Goal: Navigation & Orientation: Understand site structure

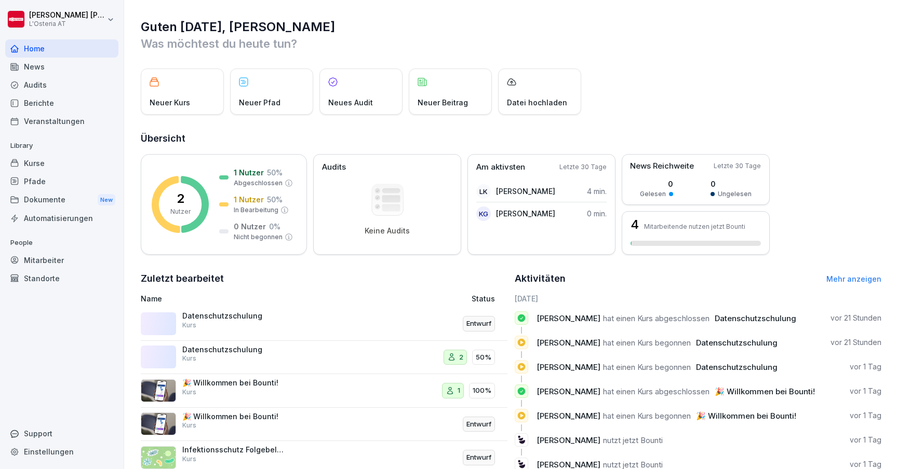
click at [48, 166] on div "Kurse" at bounding box center [61, 163] width 113 height 18
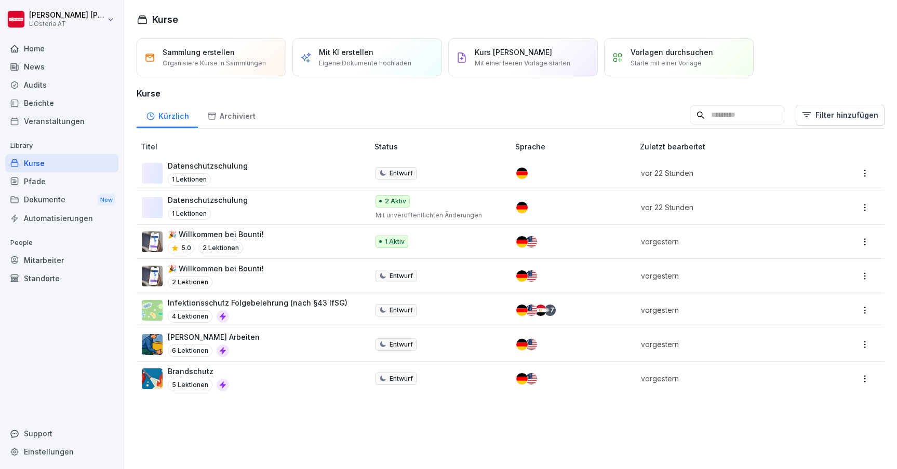
click at [869, 274] on html "[PERSON_NAME] L'Osteria AT Home News Audits Berichte Veranstaltungen Library Ku…" at bounding box center [448, 234] width 897 height 469
click at [811, 294] on div "Bearbeiten" at bounding box center [796, 294] width 38 height 11
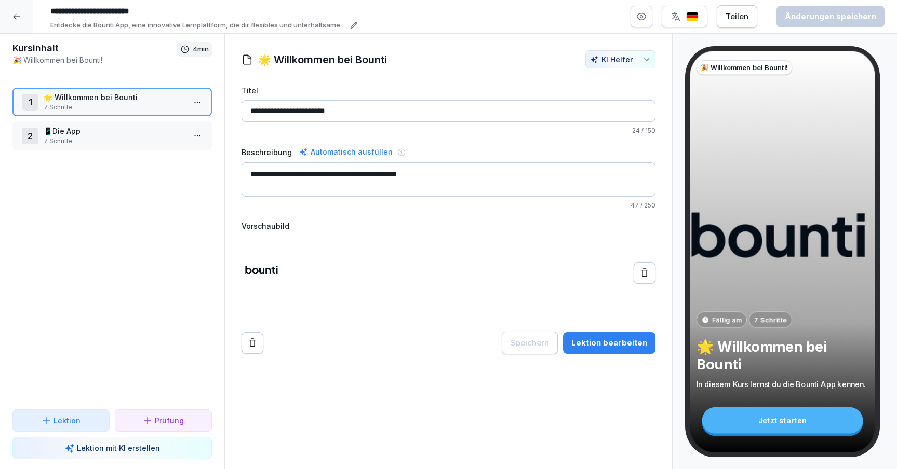
click at [11, 14] on div at bounding box center [16, 16] width 33 height 33
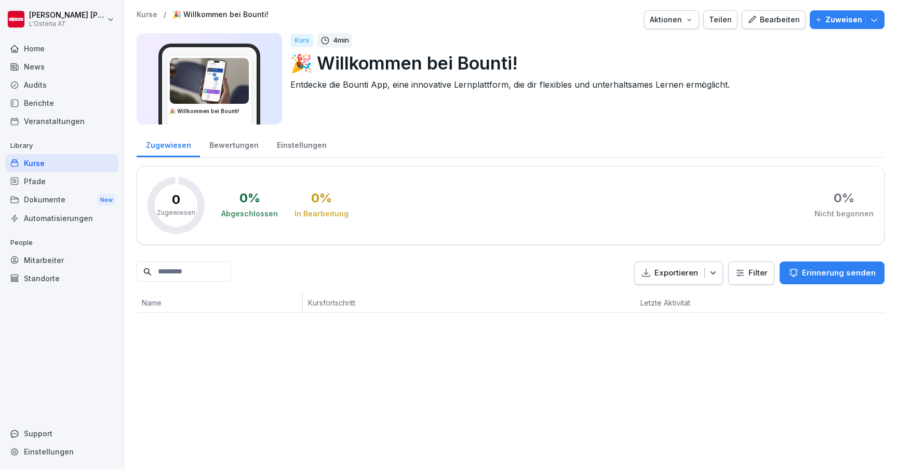
click at [41, 63] on div "News" at bounding box center [61, 67] width 113 height 18
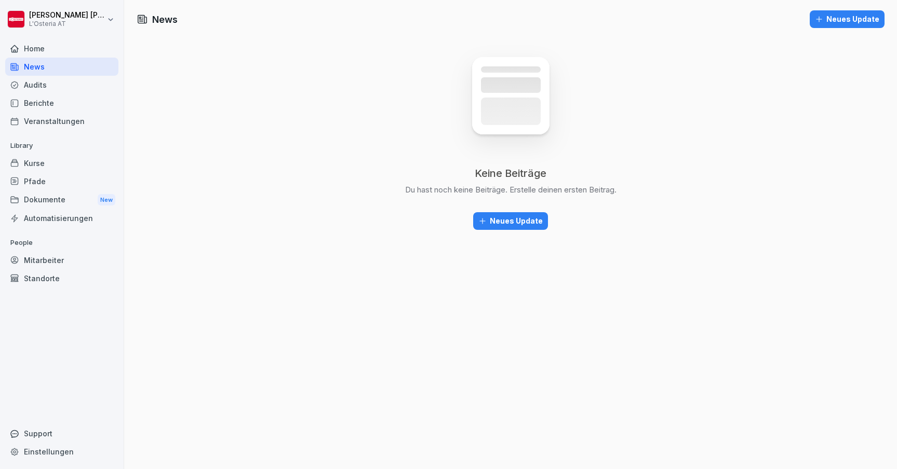
click at [47, 51] on div "Home" at bounding box center [61, 48] width 113 height 18
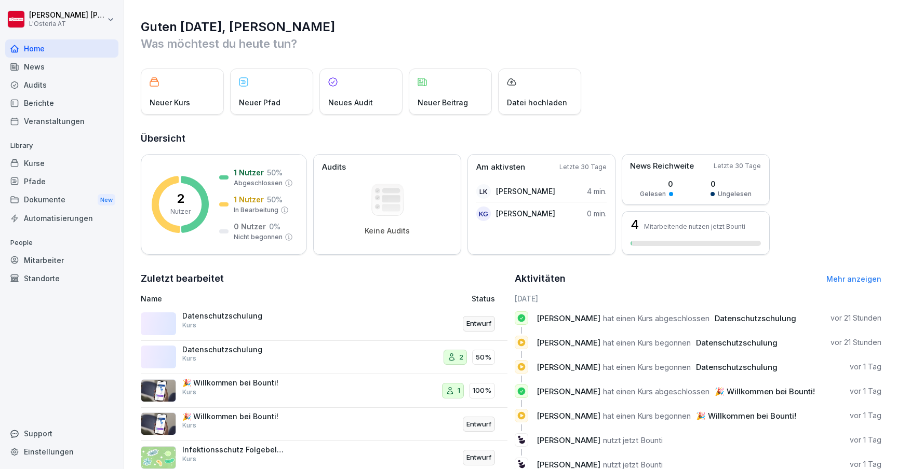
click at [56, 126] on div "Veranstaltungen" at bounding box center [61, 121] width 113 height 18
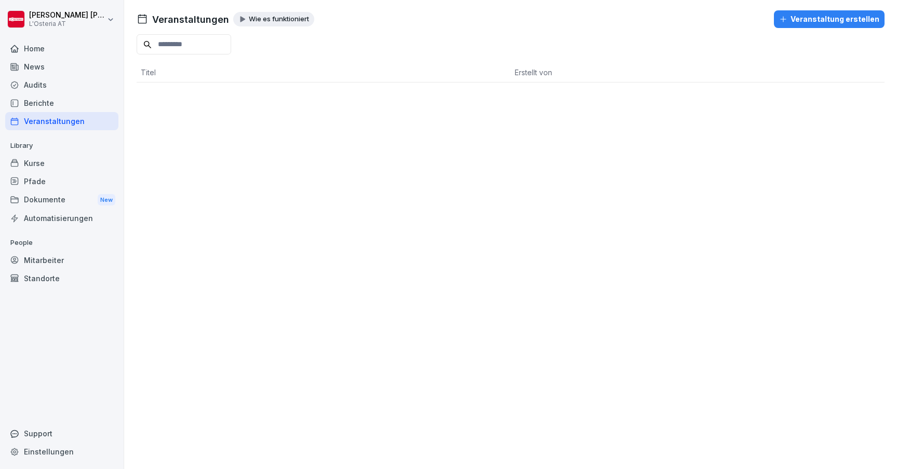
click at [51, 105] on div "Berichte" at bounding box center [61, 103] width 113 height 18
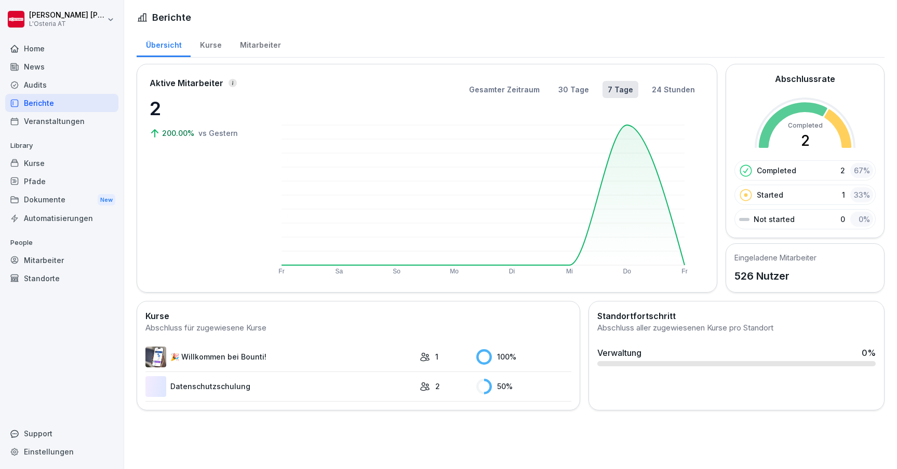
click at [47, 258] on div "Mitarbeiter" at bounding box center [61, 260] width 113 height 18
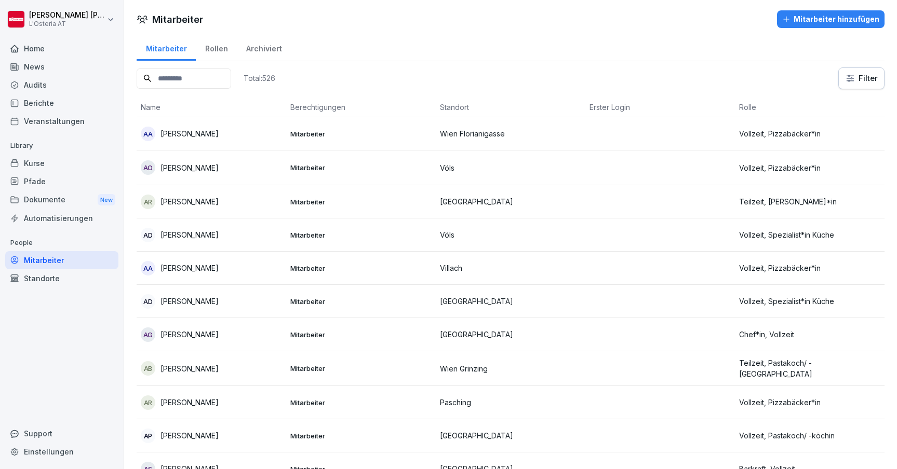
click at [222, 52] on div "Rollen" at bounding box center [216, 47] width 41 height 26
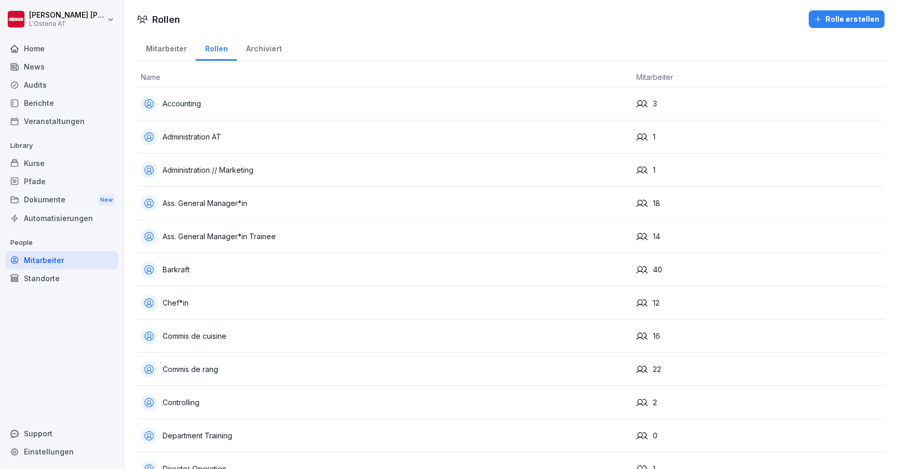
click at [193, 104] on div "Accounting" at bounding box center [384, 104] width 487 height 17
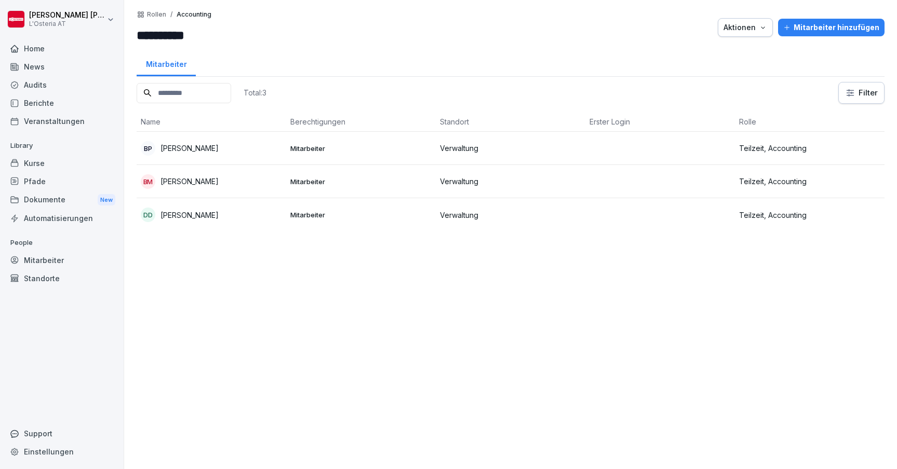
click at [188, 19] on div "**********" at bounding box center [199, 27] width 125 height 34
click at [188, 17] on p "Accounting" at bounding box center [194, 14] width 35 height 7
click at [157, 12] on p "Rollen" at bounding box center [156, 14] width 19 height 7
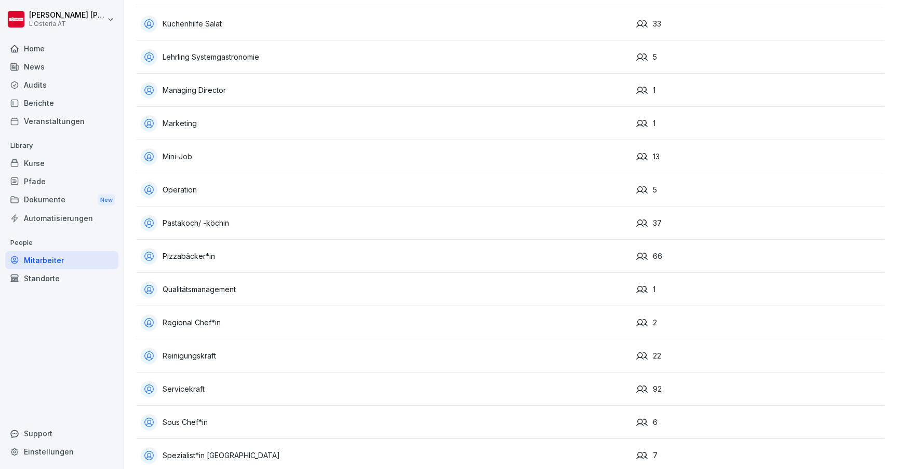
scroll to position [716, 0]
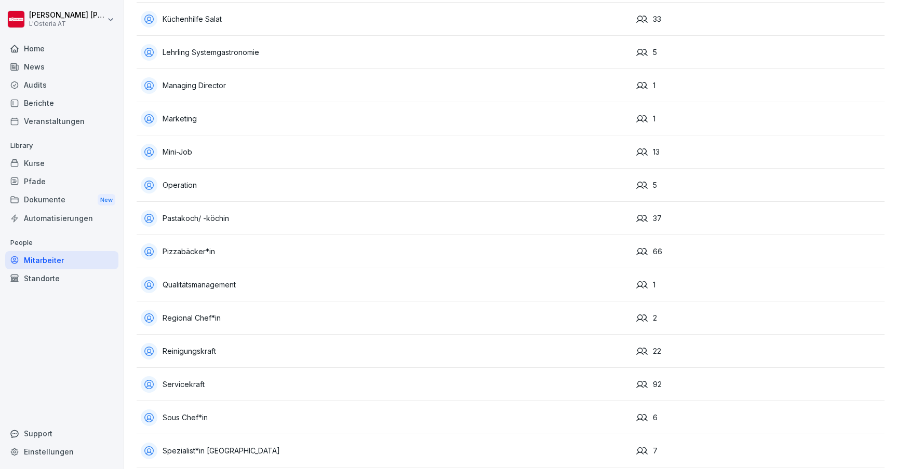
click at [187, 151] on div "Mini-Job" at bounding box center [384, 152] width 487 height 17
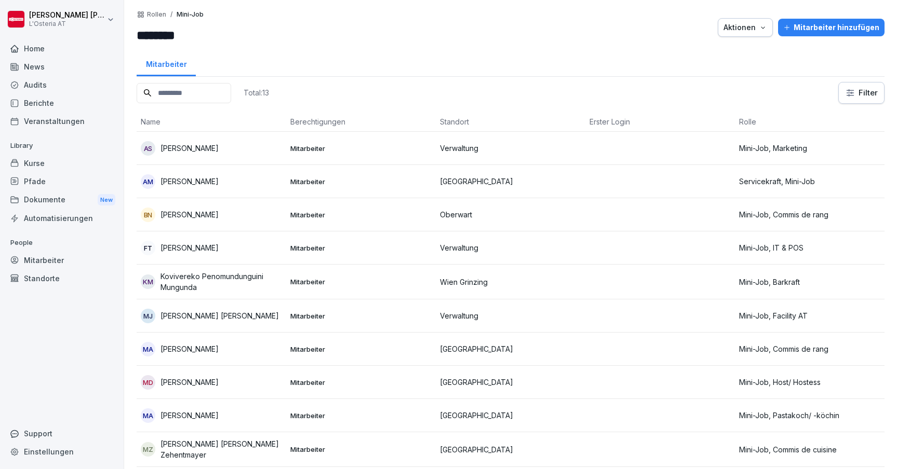
click at [202, 147] on p "[PERSON_NAME]" at bounding box center [189, 148] width 58 height 11
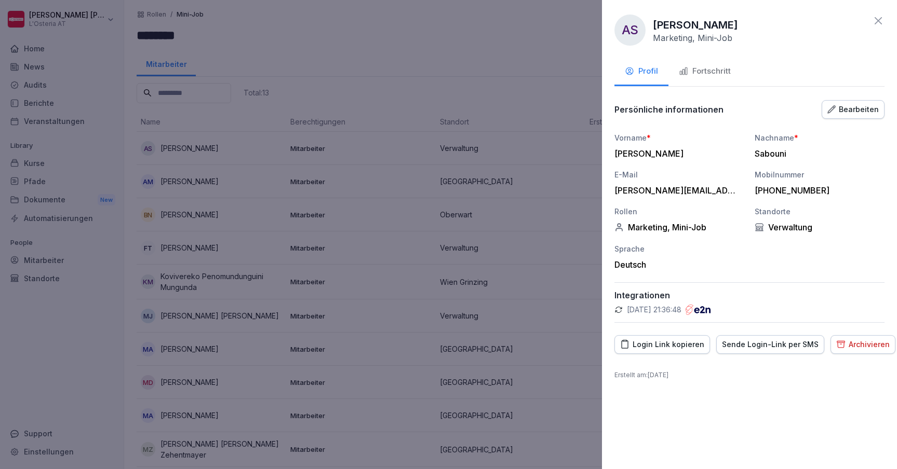
click at [707, 69] on div "Fortschritt" at bounding box center [705, 71] width 52 height 12
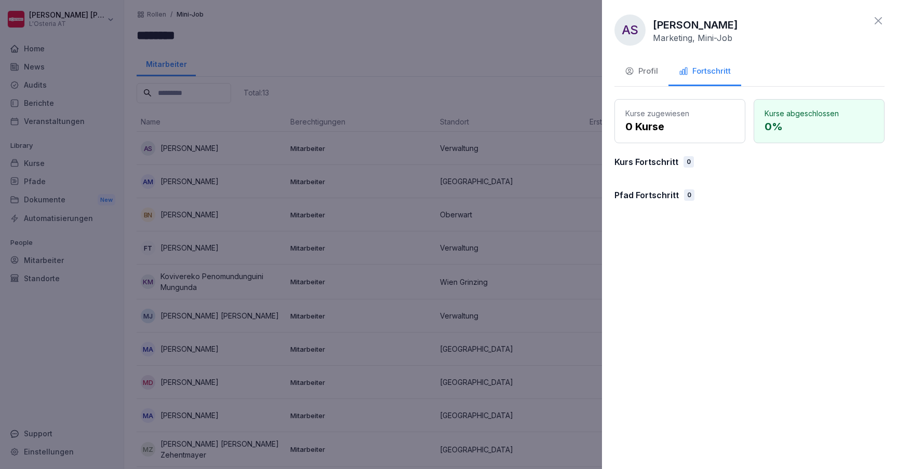
click at [636, 68] on div "Profil" at bounding box center [641, 71] width 33 height 12
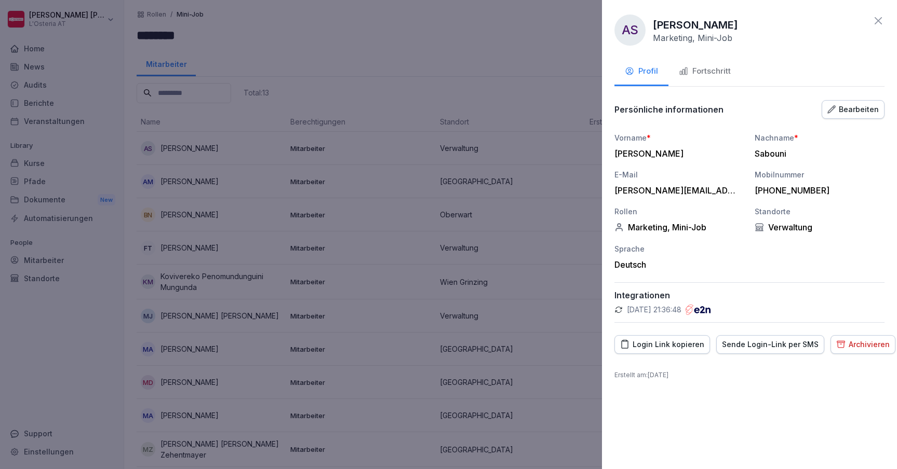
click at [455, 31] on div at bounding box center [448, 234] width 897 height 469
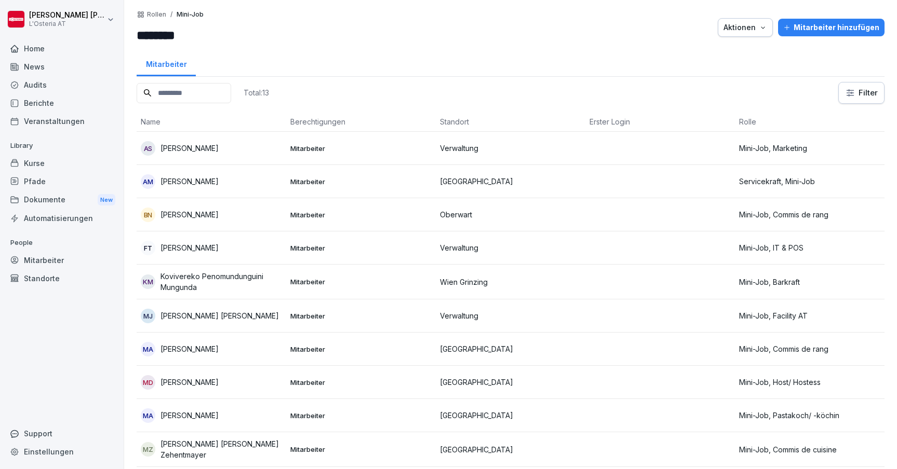
click at [61, 449] on div "Einstellungen" at bounding box center [61, 452] width 113 height 18
select select "**"
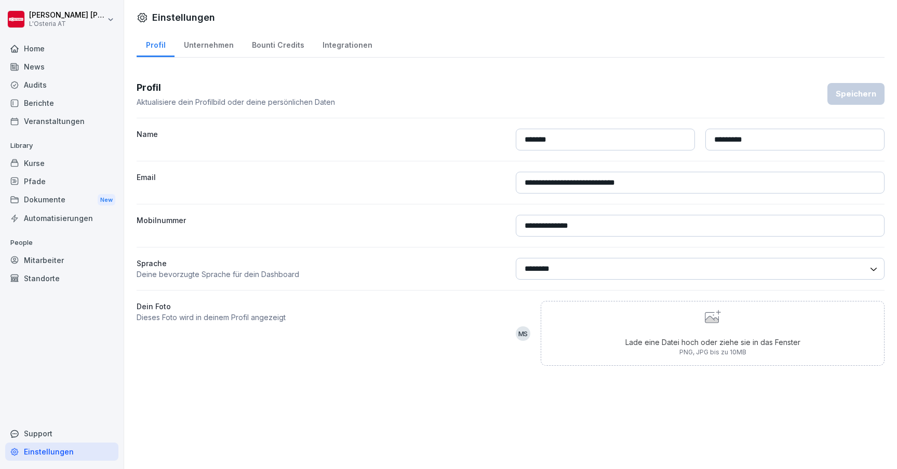
click at [339, 44] on div "Integrationen" at bounding box center [347, 44] width 68 height 26
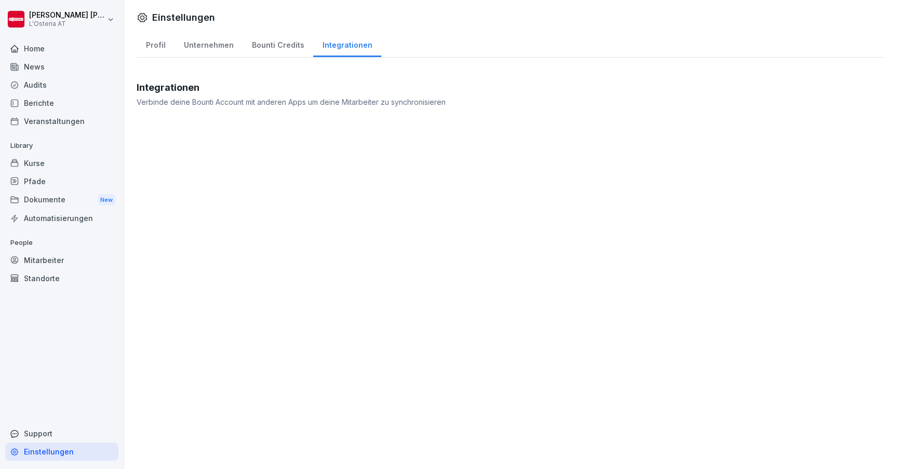
click at [47, 50] on div "Home" at bounding box center [61, 48] width 113 height 18
